Goal: Information Seeking & Learning: Learn about a topic

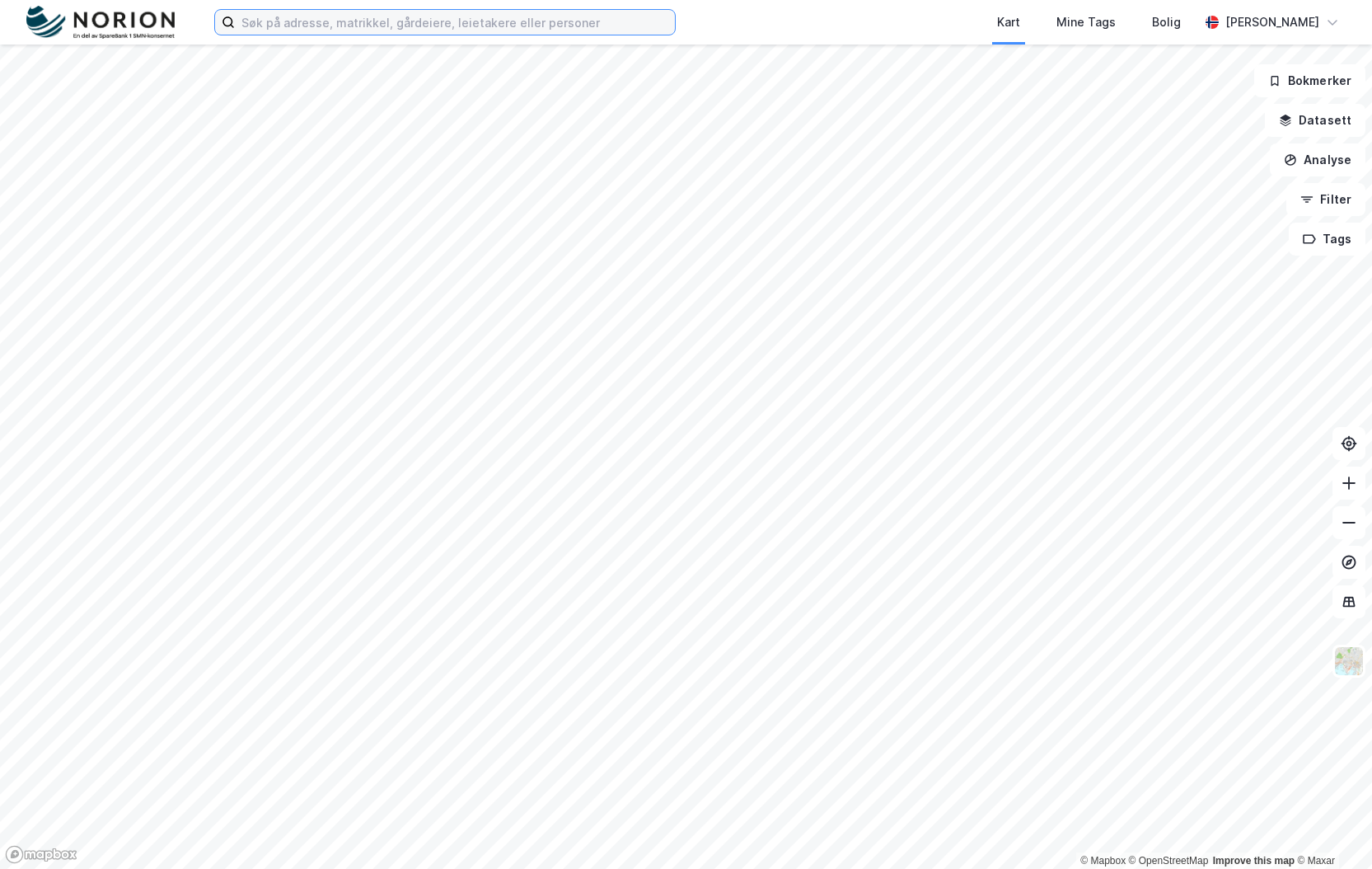
click at [274, 26] on input at bounding box center [455, 22] width 440 height 25
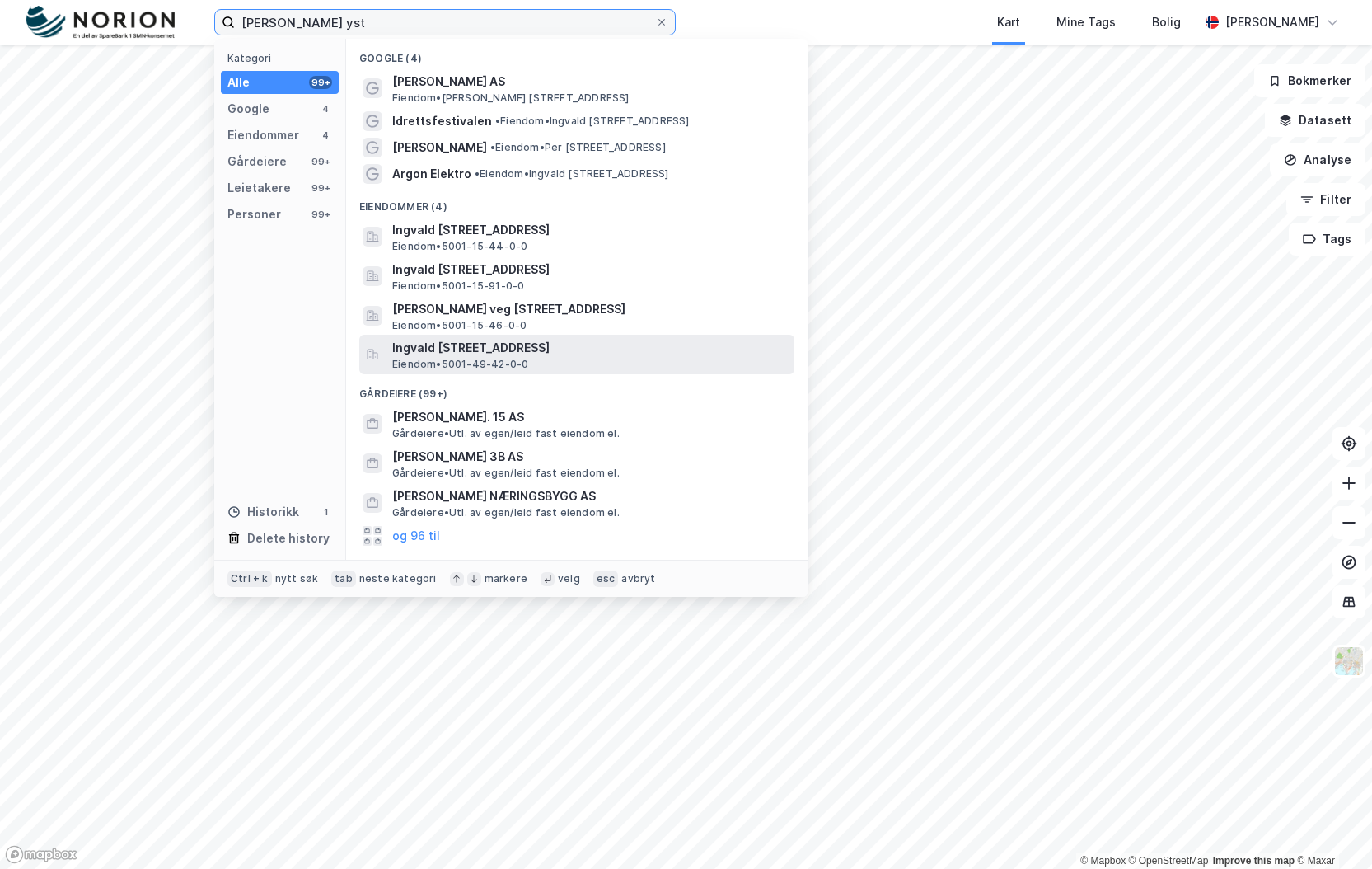
type input "[PERSON_NAME] yst"
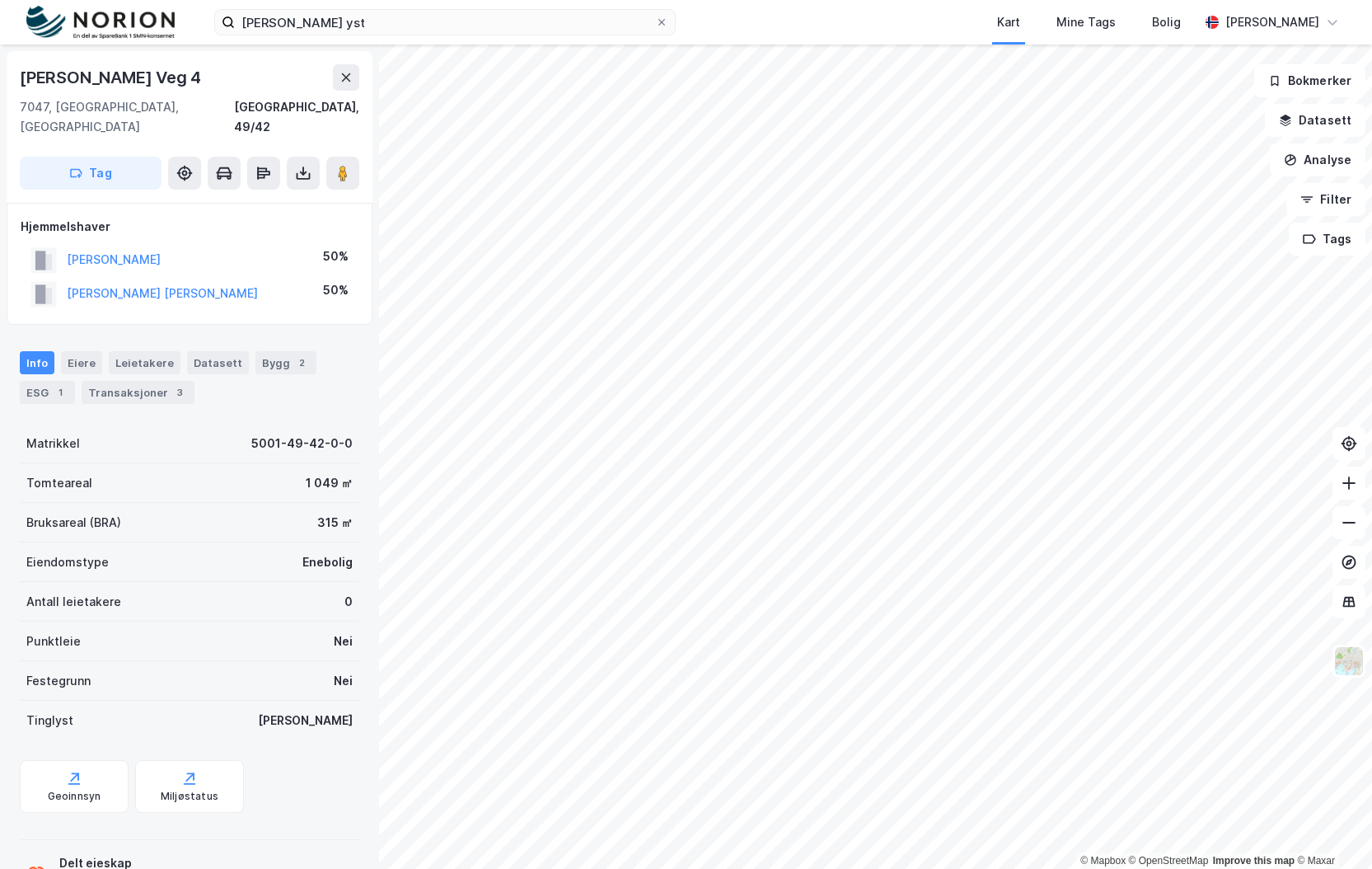
drag, startPoint x: 175, startPoint y: 79, endPoint x: 115, endPoint y: 127, distance: 76.8
click at [115, 128] on div "[PERSON_NAME][STREET_ADDRESS]" at bounding box center [189, 126] width 366 height 152
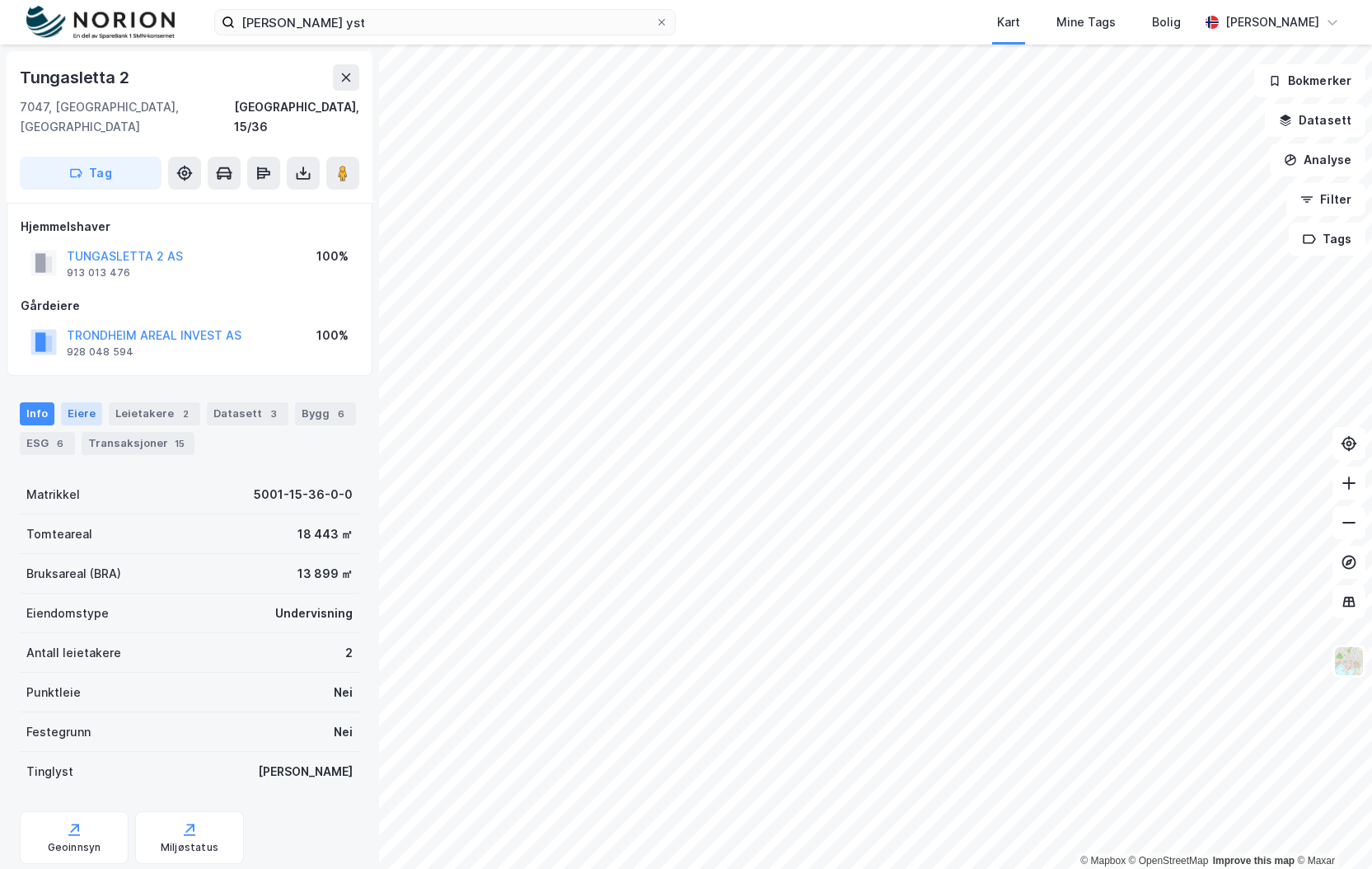
click at [87, 402] on div "Eiere" at bounding box center [81, 413] width 42 height 23
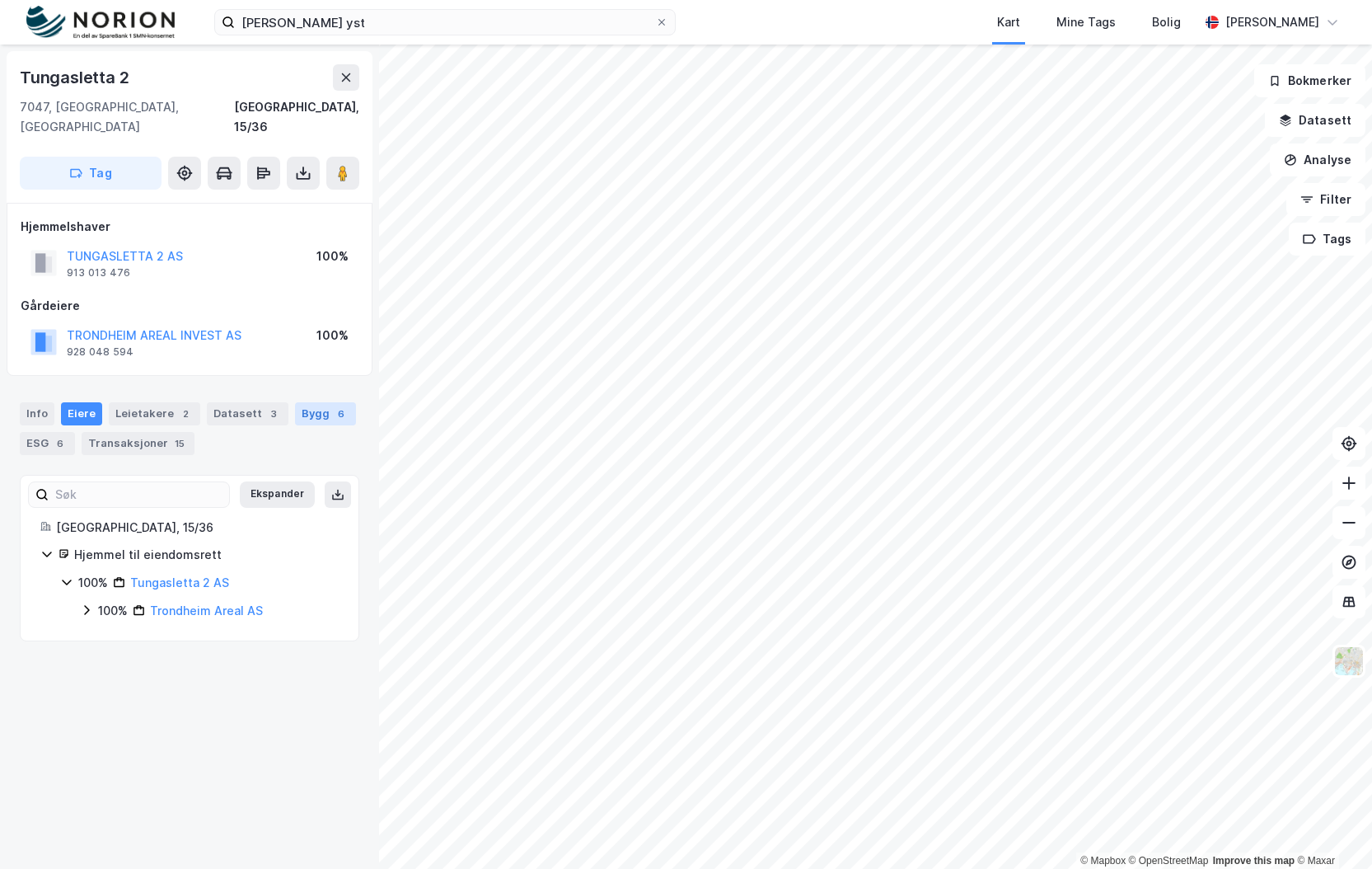
click at [301, 402] on div "Bygg 6" at bounding box center [325, 413] width 61 height 23
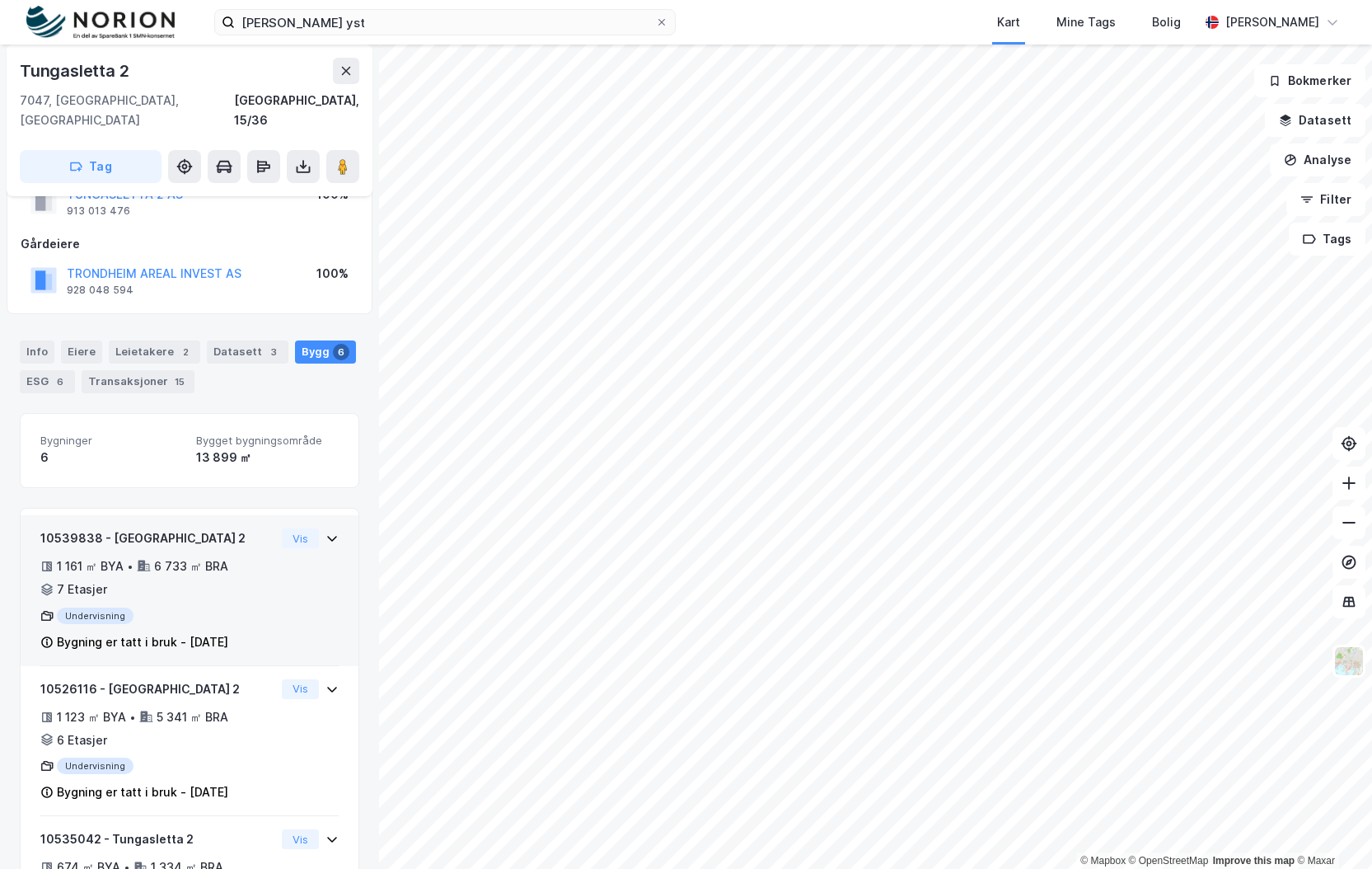
scroll to position [165, 0]
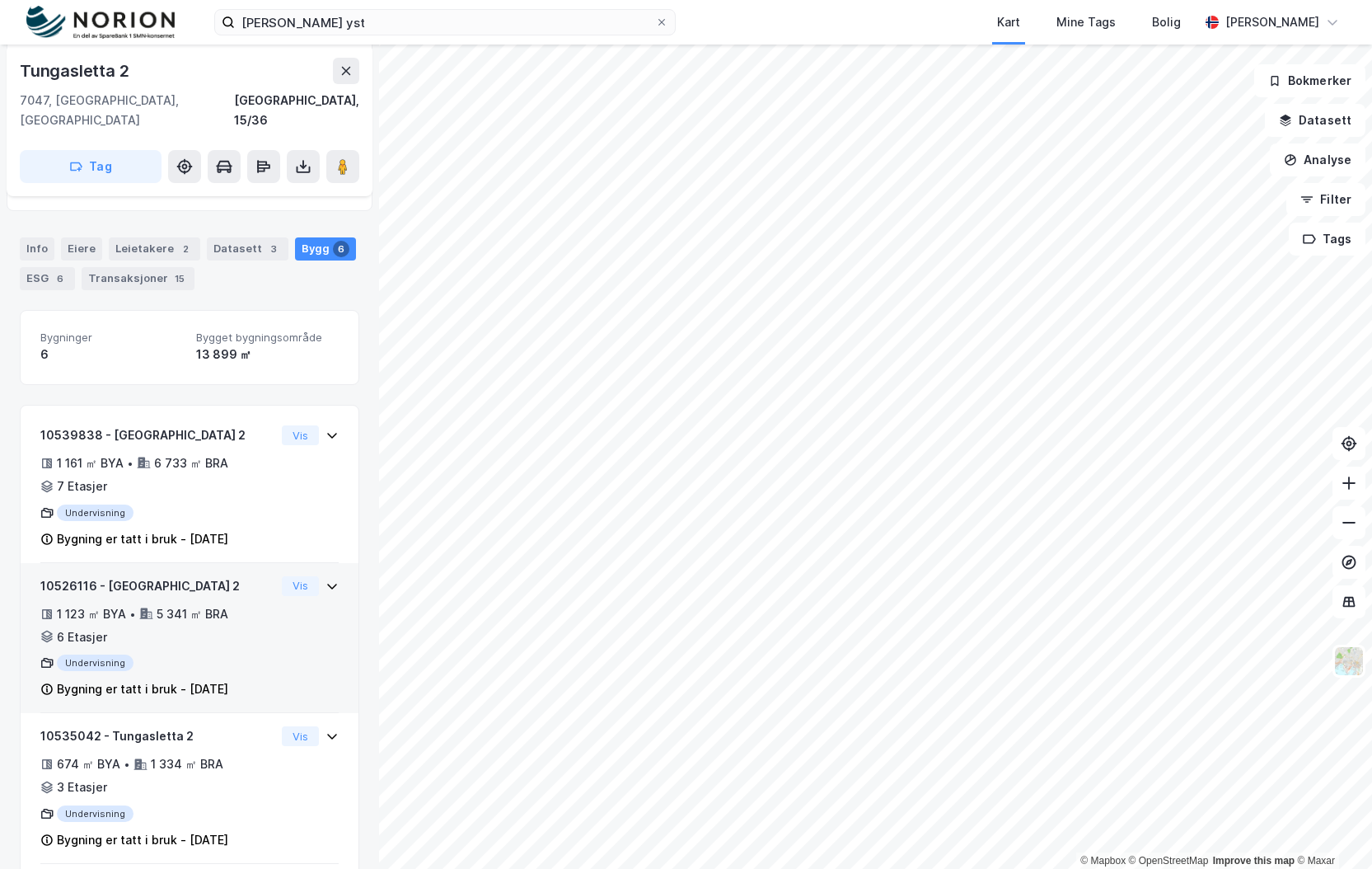
click at [211, 627] on div "10526116 - [GEOGRAPHIC_DATA] 2 1 123 ㎡ BYA • 5 341 ㎡ BRA • 6 Etasjer Undervisni…" at bounding box center [157, 638] width 235 height 124
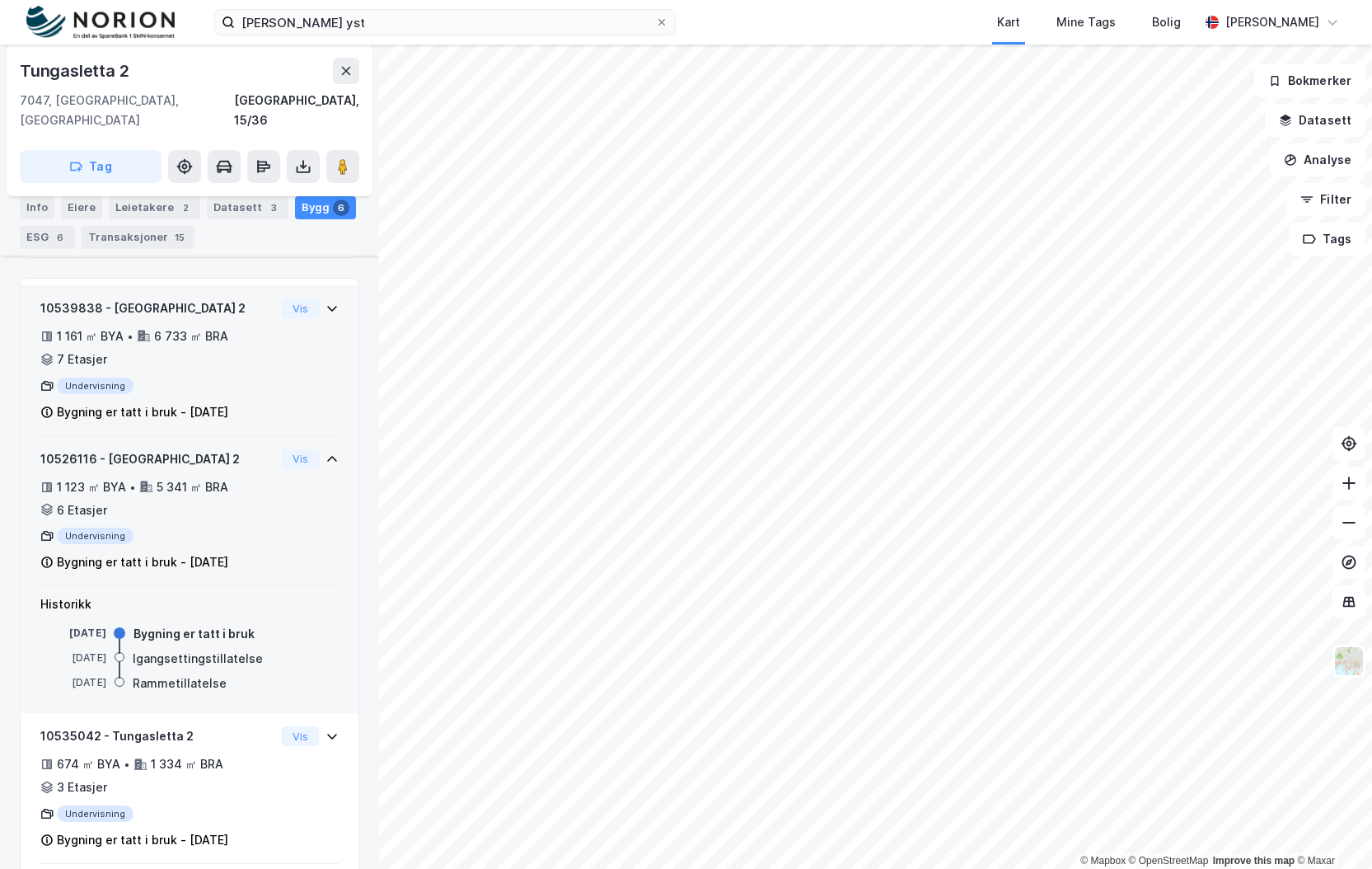
scroll to position [270, 0]
